Goal: Task Accomplishment & Management: Use online tool/utility

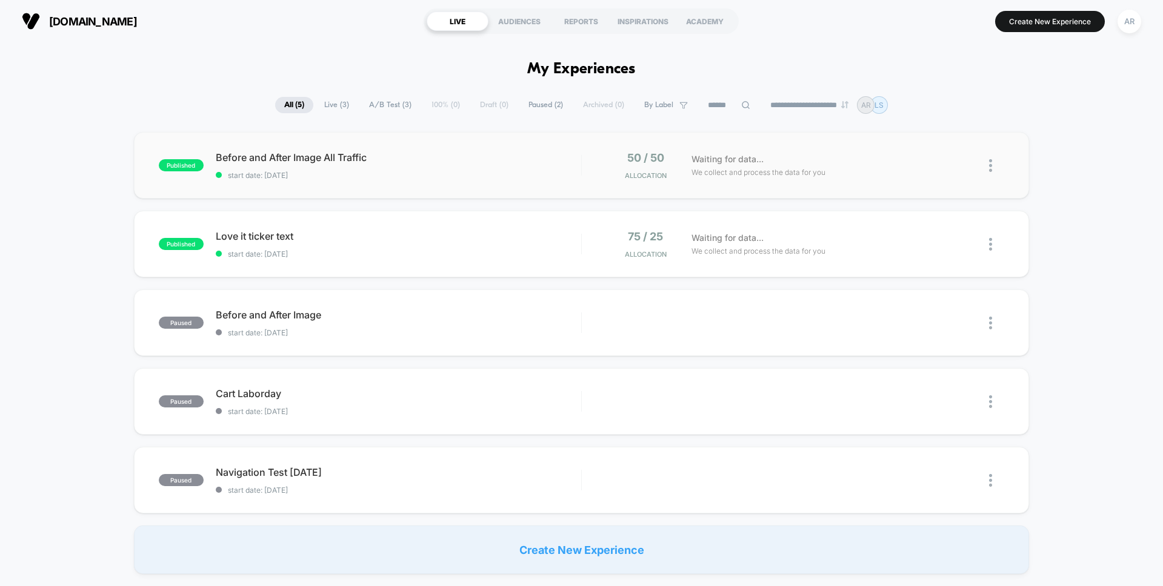
click at [991, 167] on img at bounding box center [990, 165] width 3 height 13
click at [912, 153] on div "Pause" at bounding box center [928, 152] width 109 height 27
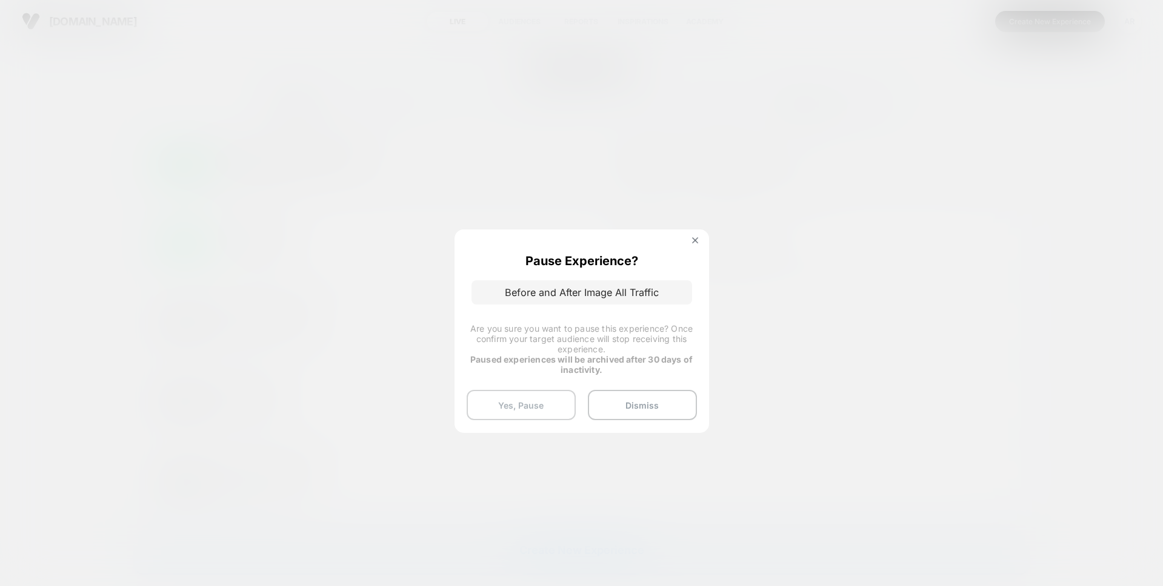
click at [547, 402] on button "Yes, Pause" at bounding box center [521, 405] width 109 height 30
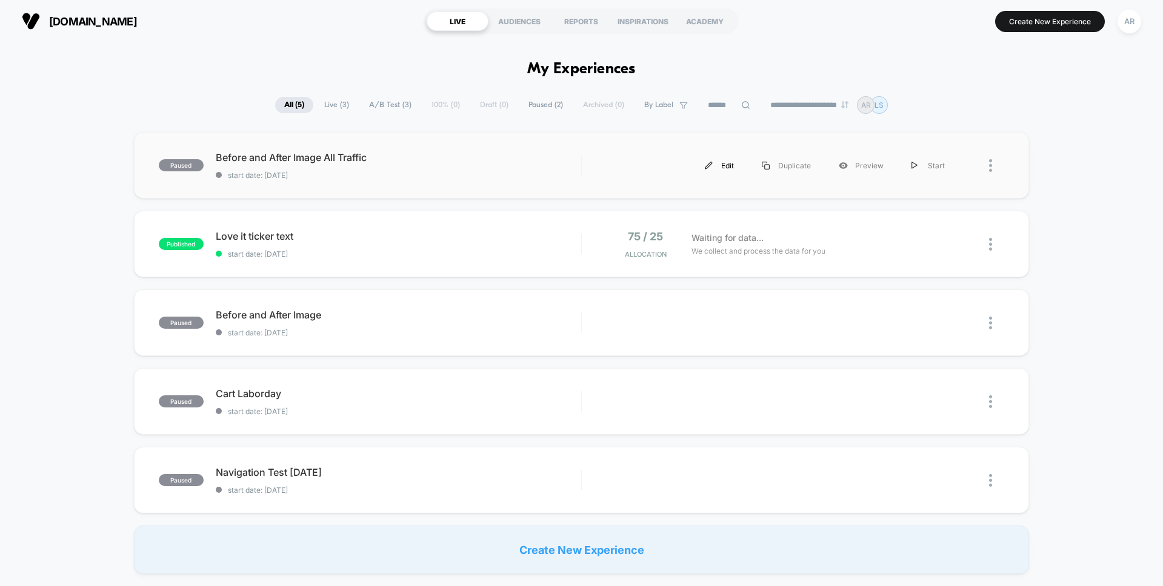
click at [716, 167] on div "Edit" at bounding box center [719, 165] width 57 height 27
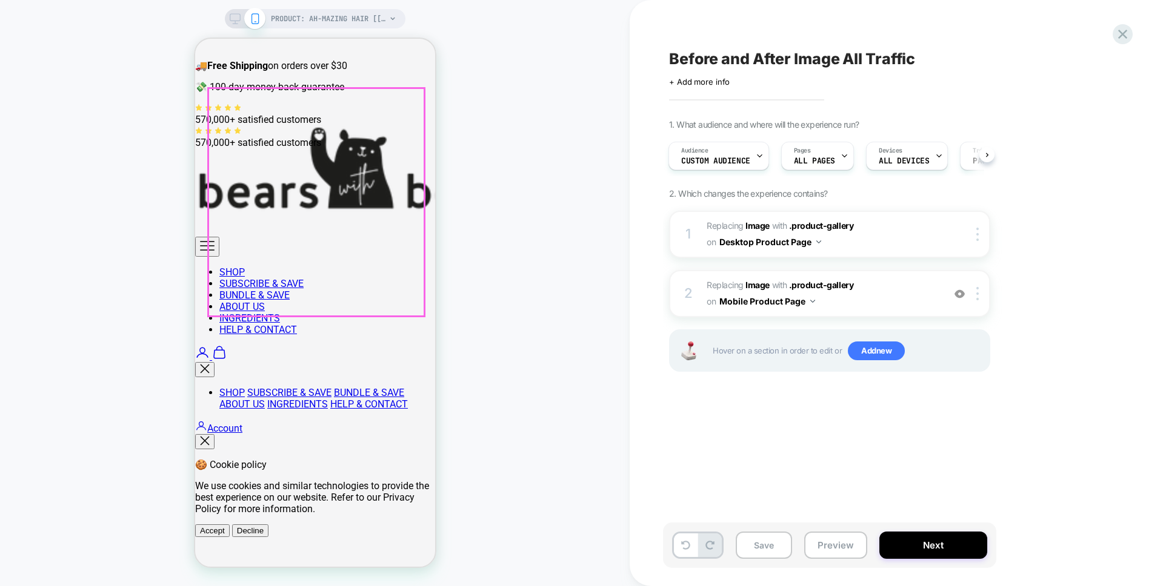
scroll to position [62, 0]
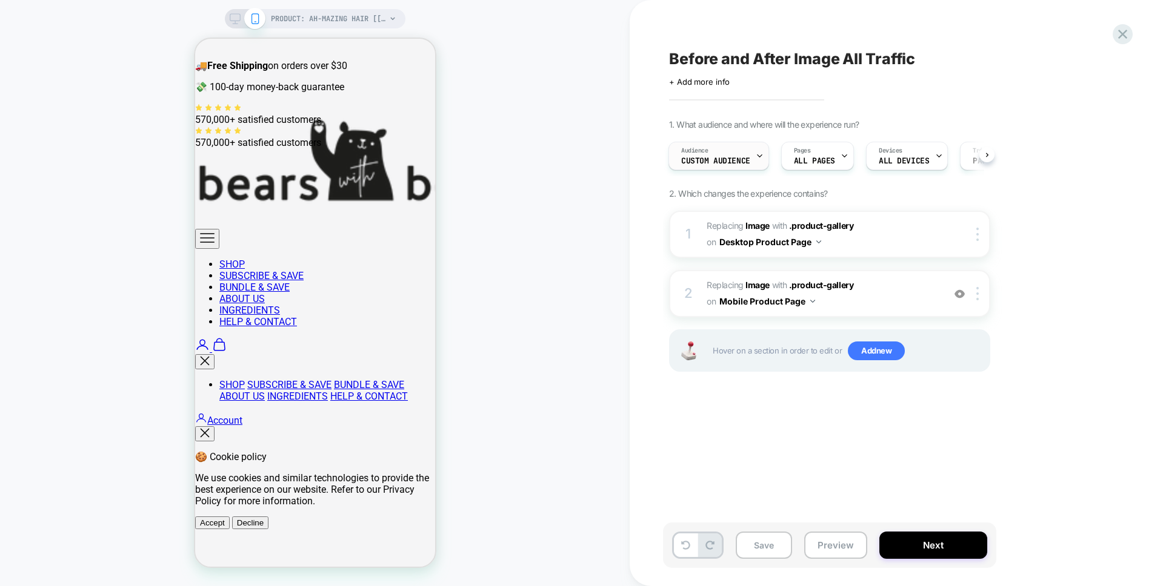
click at [731, 158] on span "Custom Audience" at bounding box center [715, 161] width 69 height 8
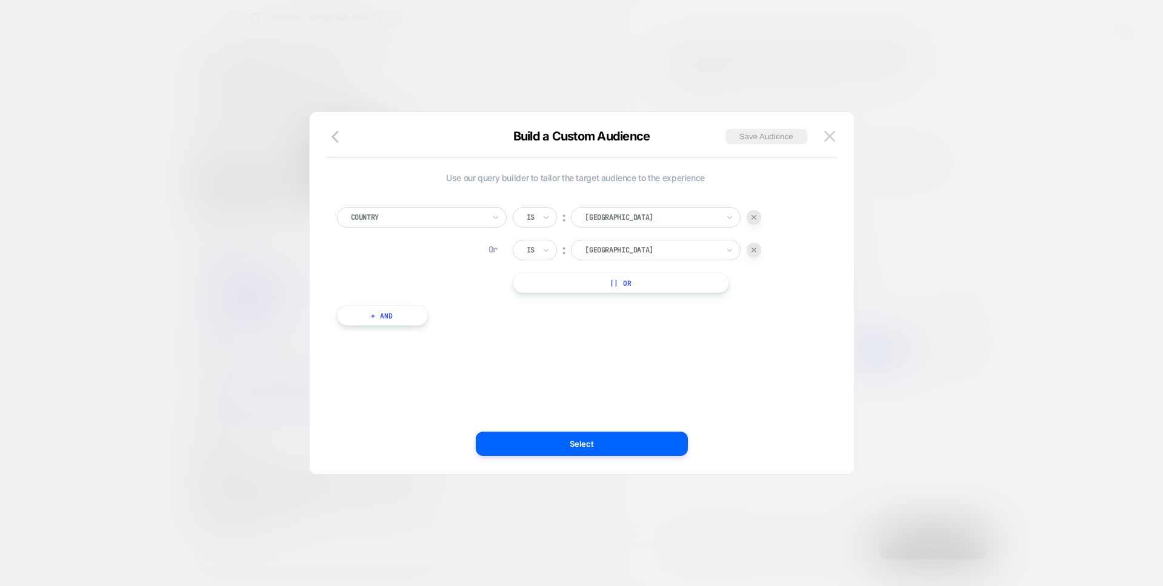
click at [392, 308] on button "+ And" at bounding box center [382, 315] width 91 height 21
click at [447, 325] on div at bounding box center [447, 327] width 133 height 11
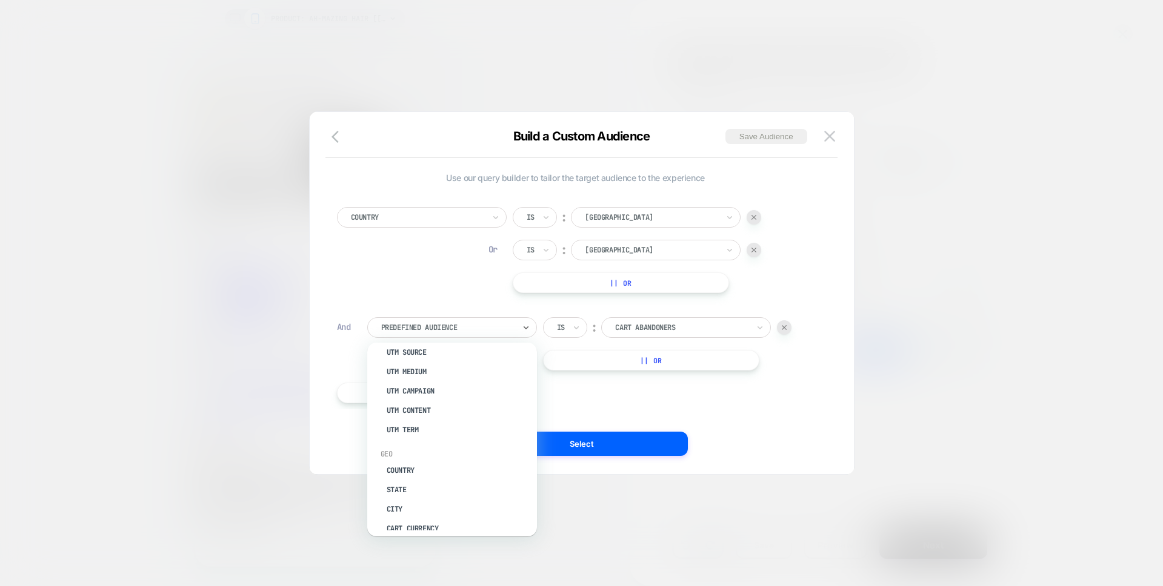
scroll to position [528, 0]
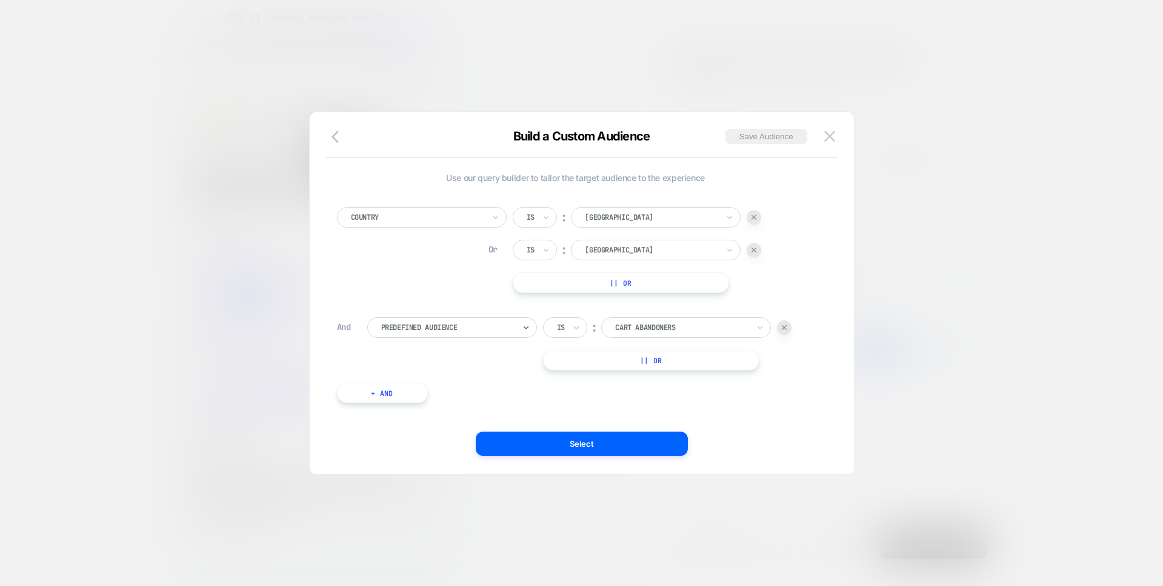
click at [490, 318] on div "Predefined Audience" at bounding box center [452, 327] width 170 height 21
type input "*"
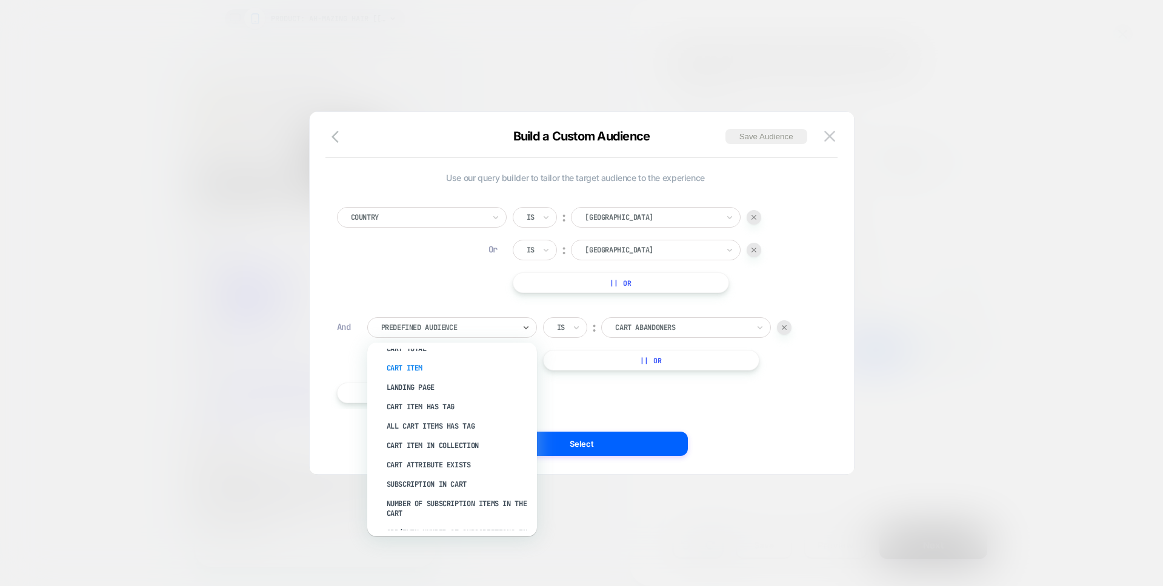
scroll to position [119, 0]
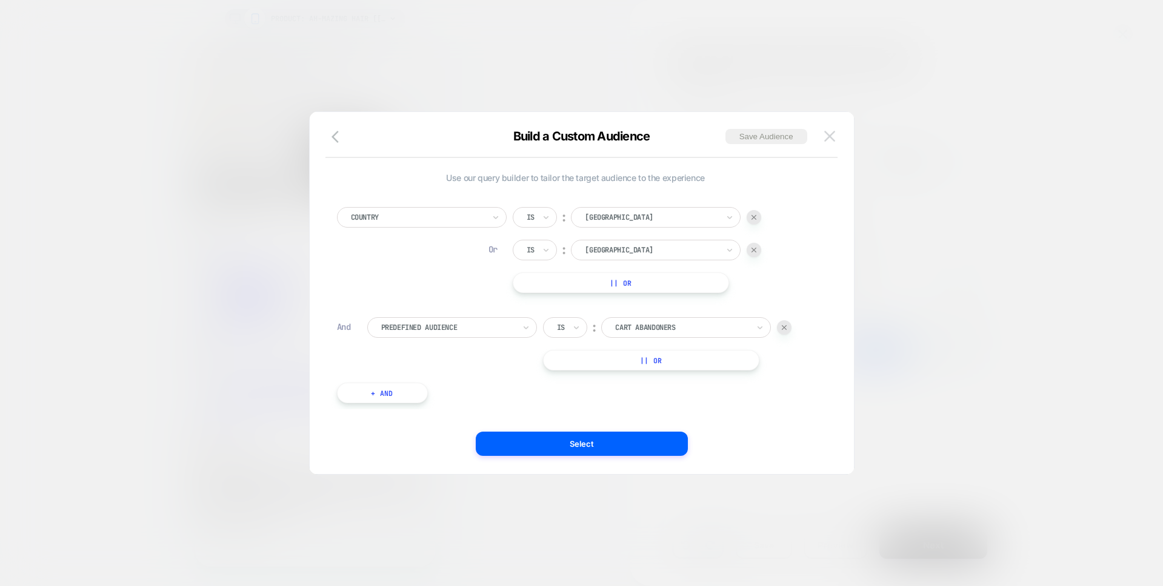
click at [828, 135] on img at bounding box center [829, 136] width 11 height 10
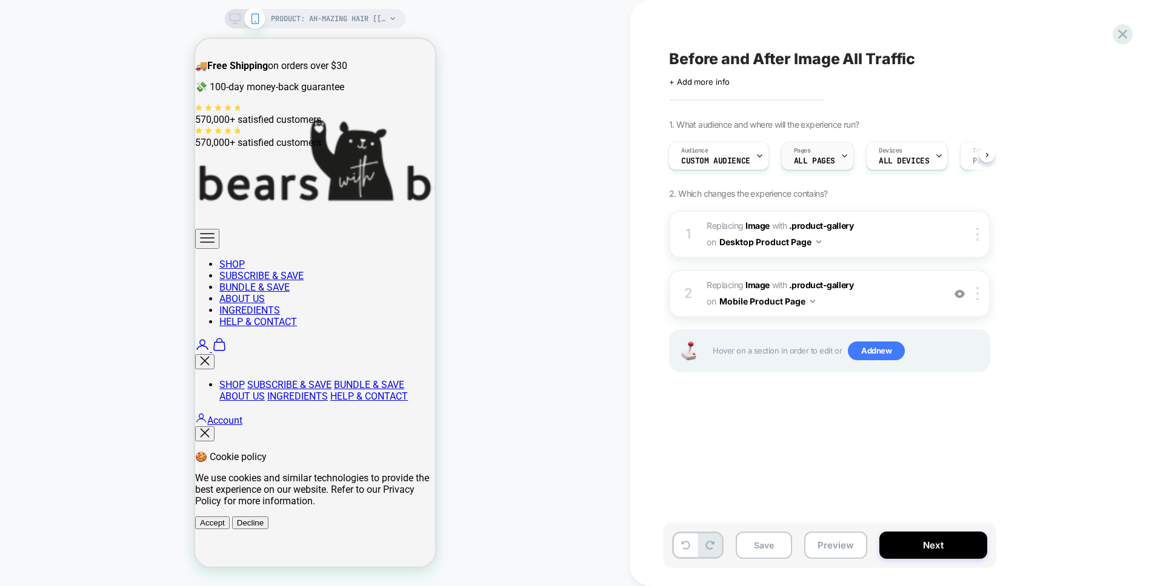
click at [819, 165] on div "Pages ALL PAGES" at bounding box center [814, 155] width 65 height 27
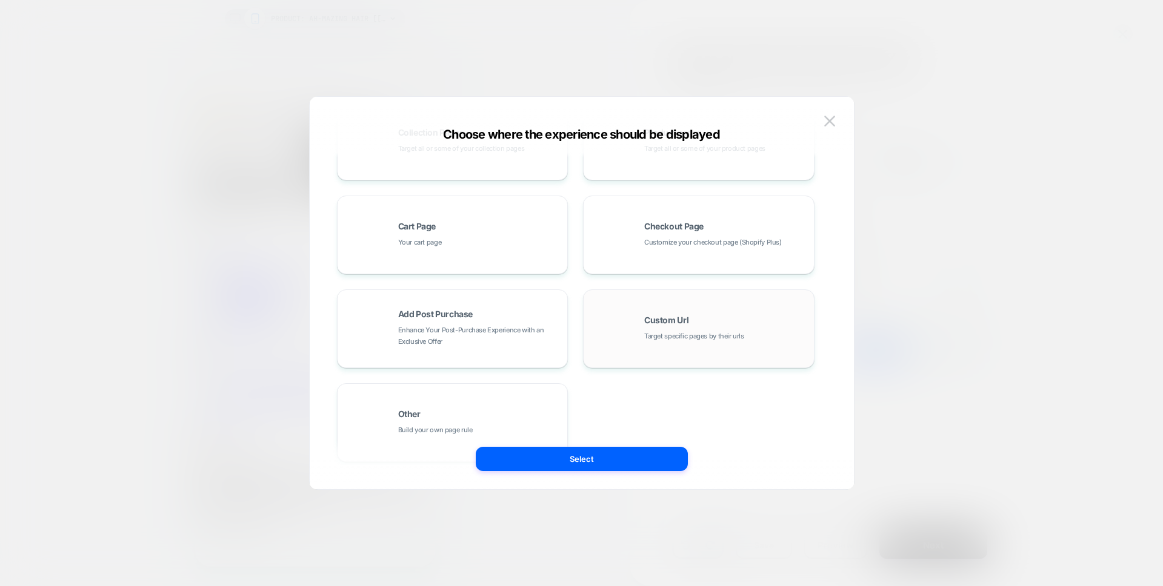
scroll to position [158, 0]
click at [665, 311] on span "Custom Url" at bounding box center [666, 312] width 44 height 8
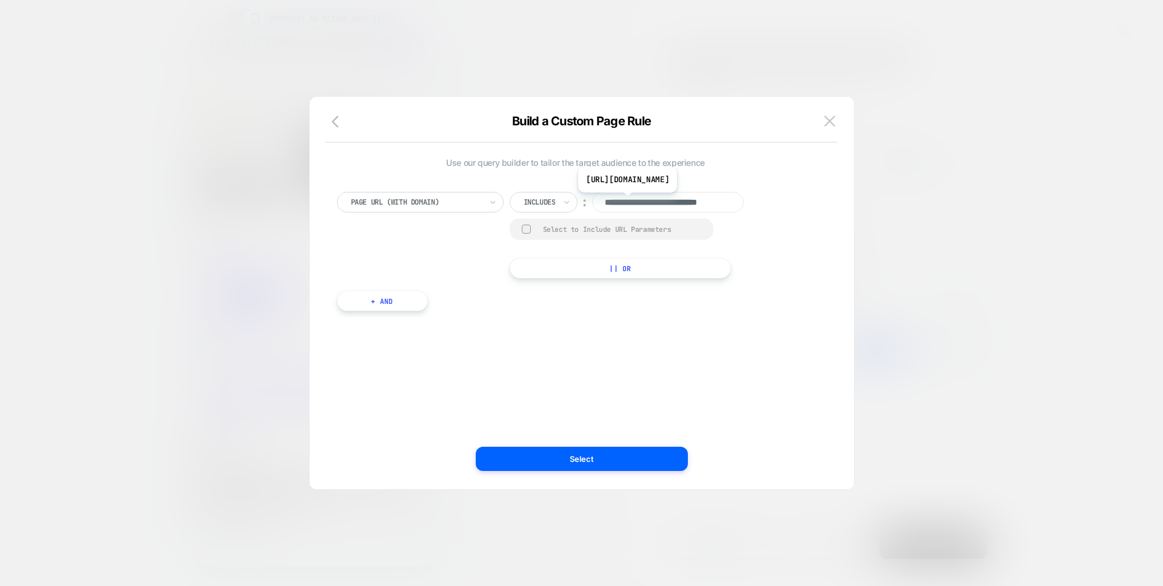
scroll to position [0, 27]
drag, startPoint x: 653, startPoint y: 201, endPoint x: 734, endPoint y: 208, distance: 82.1
click at [734, 208] on input "**********" at bounding box center [667, 202] width 151 height 21
click at [556, 204] on div at bounding box center [539, 202] width 32 height 11
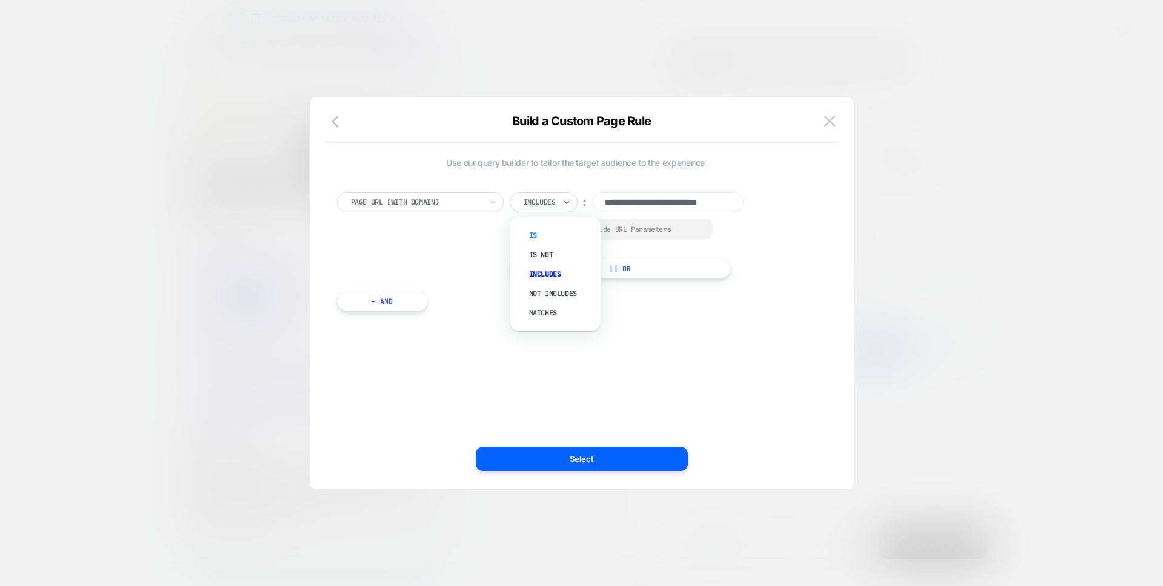
click at [550, 233] on div "Is" at bounding box center [561, 235] width 79 height 19
click at [613, 201] on input "**********" at bounding box center [643, 202] width 151 height 21
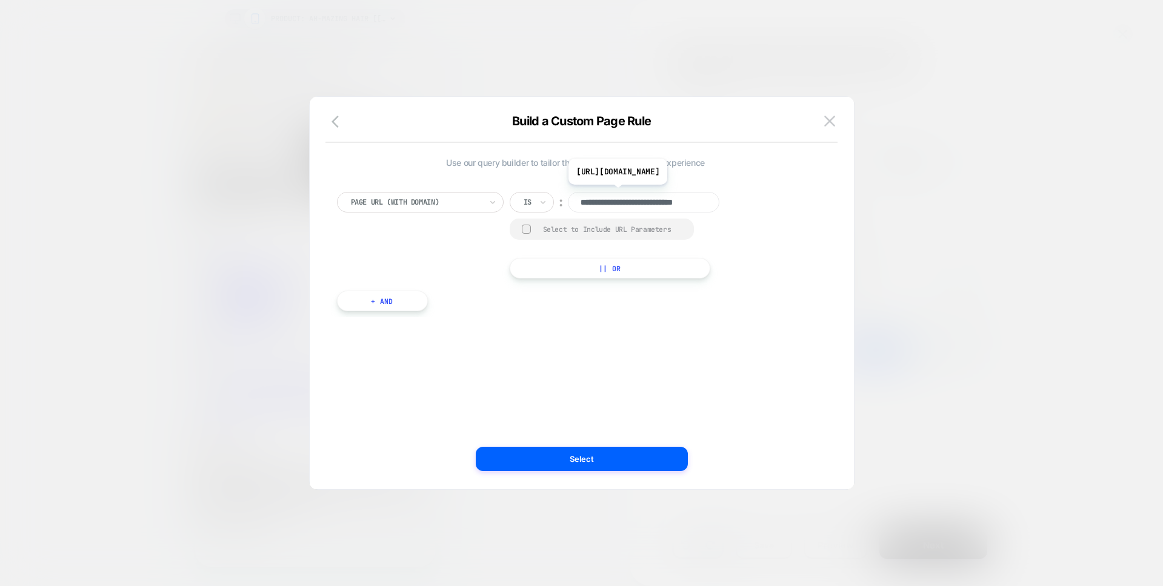
paste input "**********"
click at [708, 203] on input "**********" at bounding box center [643, 202] width 151 height 21
drag, startPoint x: 673, startPoint y: 204, endPoint x: 594, endPoint y: 204, distance: 78.8
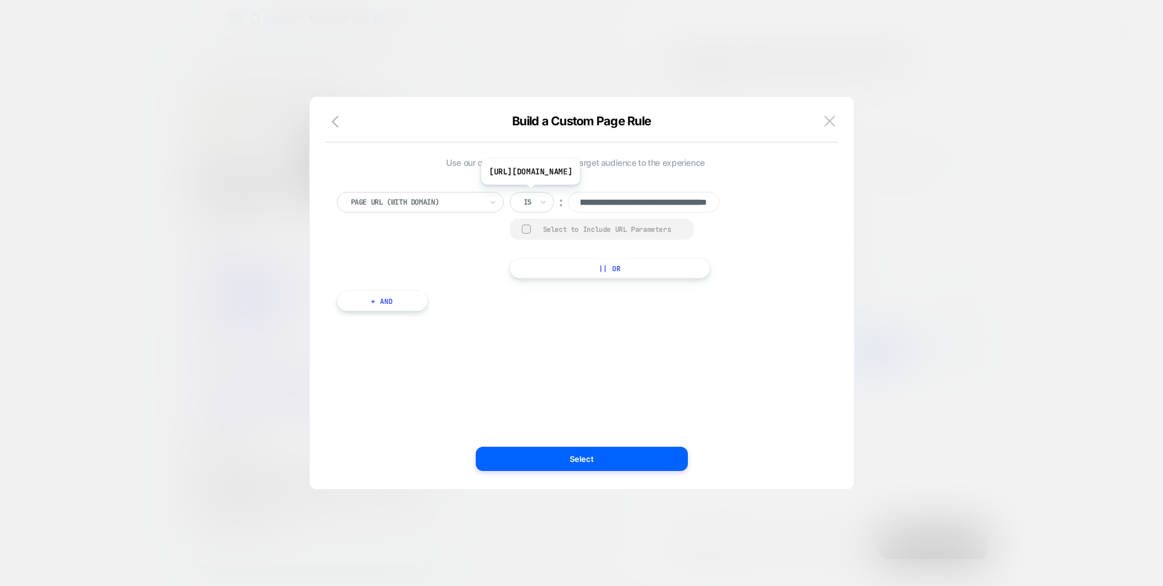
click at [594, 204] on input "**********" at bounding box center [643, 202] width 151 height 21
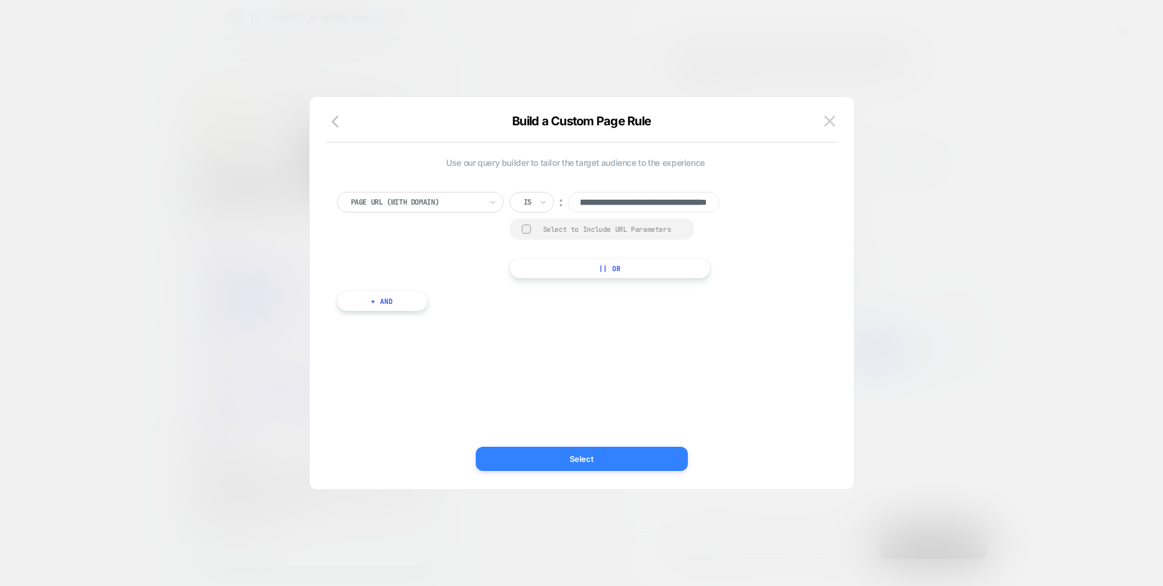
type input "**********"
click at [626, 463] on button "Select" at bounding box center [582, 459] width 212 height 24
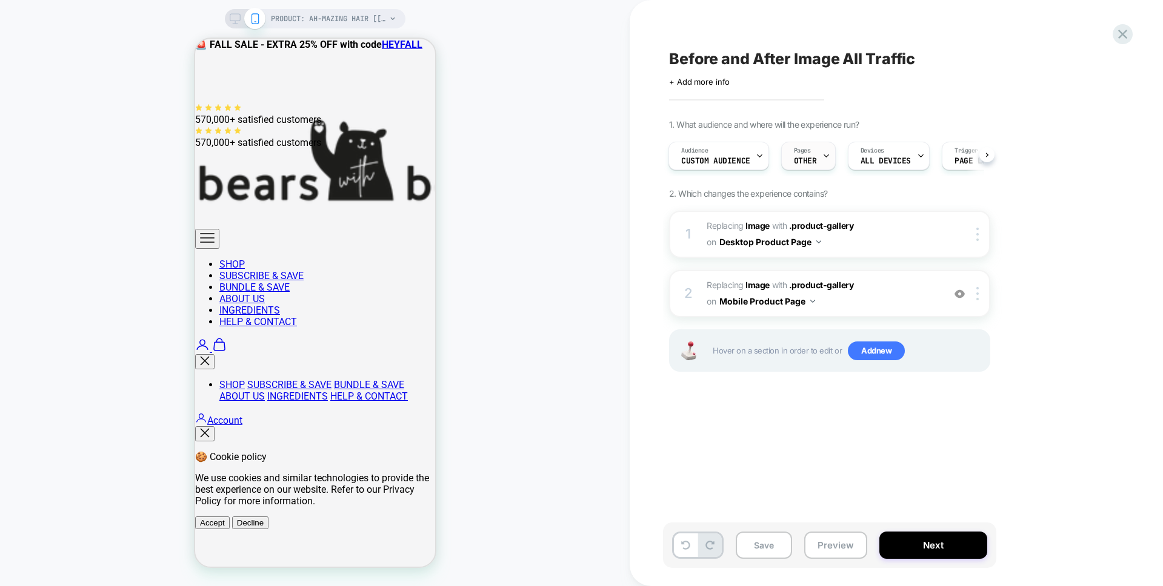
click at [824, 162] on div at bounding box center [826, 155] width 8 height 27
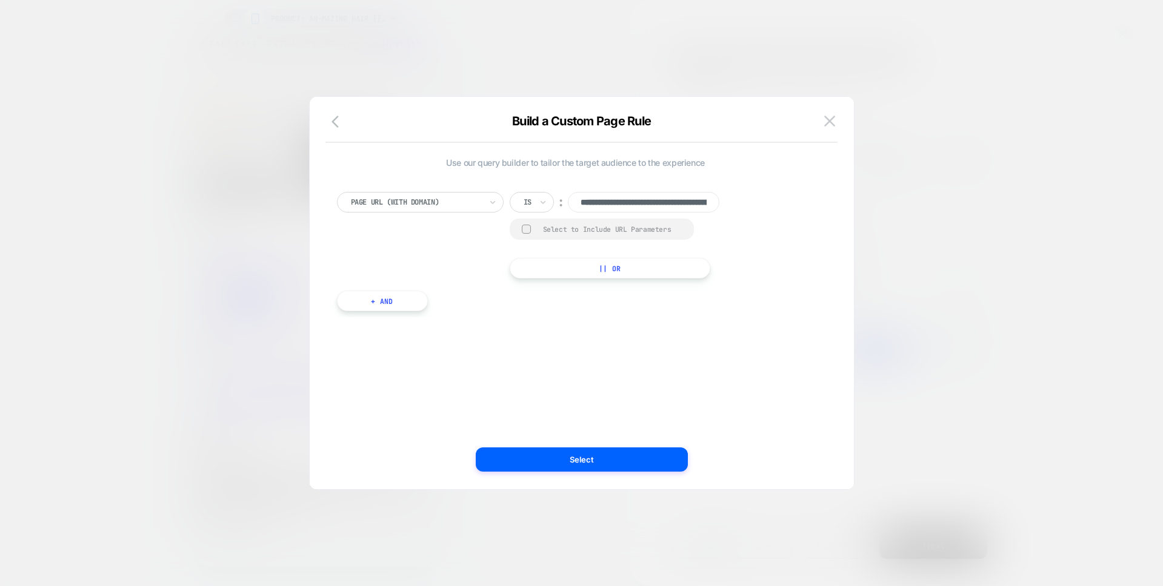
scroll to position [0, 113]
click at [611, 454] on button "Select" at bounding box center [582, 459] width 212 height 24
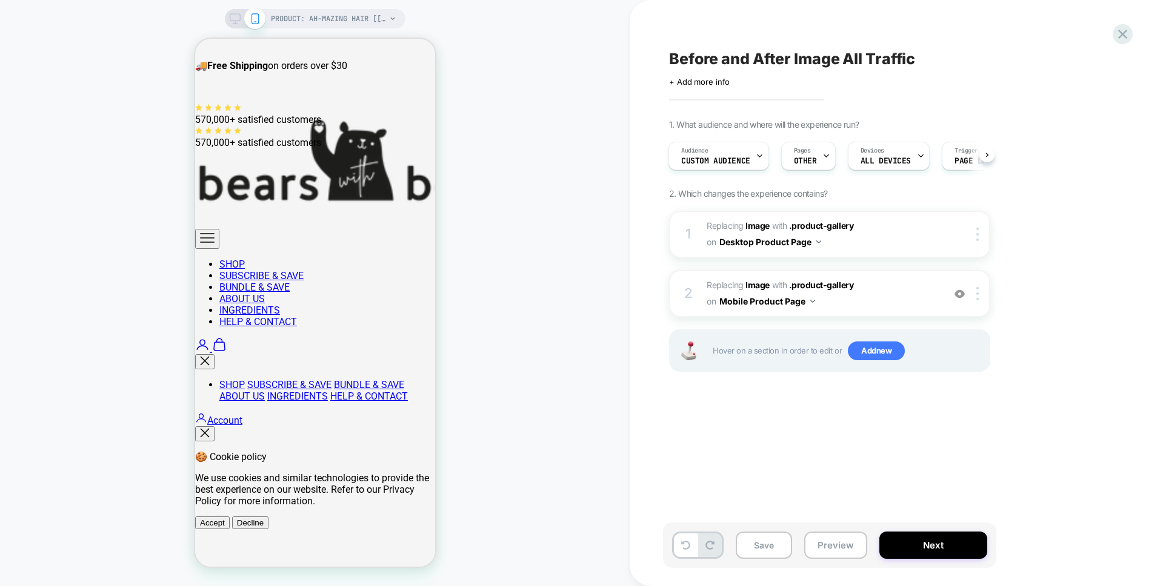
click at [935, 531] on div "Save Preview Next" at bounding box center [829, 545] width 333 height 45
click at [938, 543] on button "Next" at bounding box center [933, 545] width 108 height 27
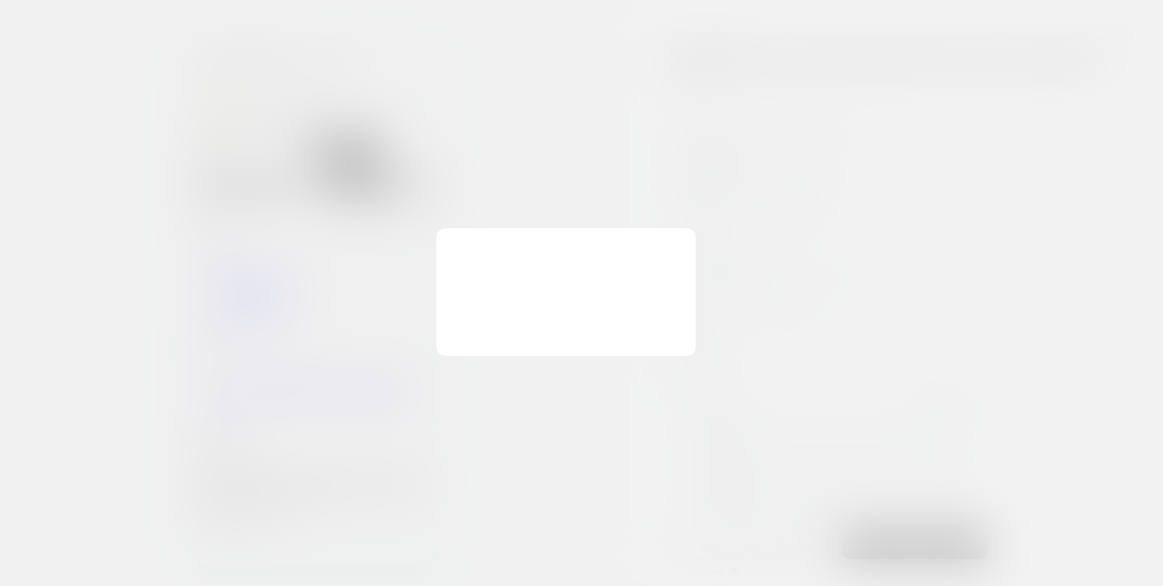
scroll to position [0, 1]
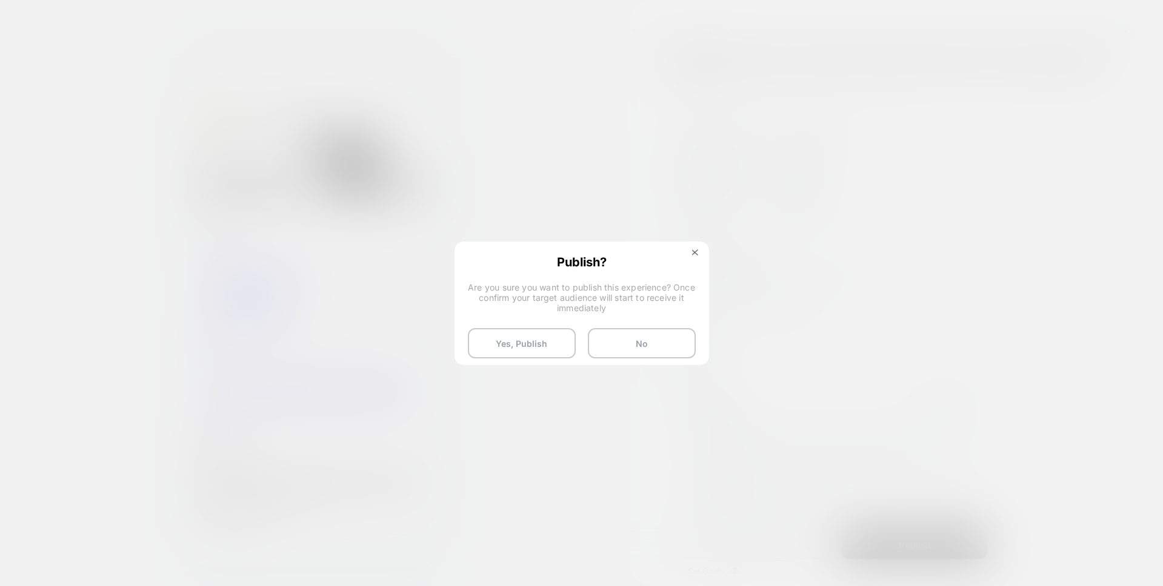
drag, startPoint x: 640, startPoint y: 329, endPoint x: 529, endPoint y: 294, distance: 116.9
click at [529, 294] on div "Publish? Are you sure you want to publish this experience? Once confirm your ta…" at bounding box center [582, 307] width 252 height 128
click at [528, 337] on button "Yes, Publish" at bounding box center [522, 343] width 108 height 30
click at [506, 338] on button "Yes, Publish" at bounding box center [522, 343] width 108 height 30
click at [510, 347] on button "Yes, Publish" at bounding box center [522, 343] width 108 height 30
